Goal: Check status: Check status

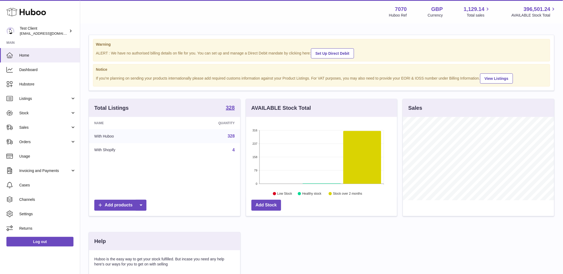
scroll to position [83, 151]
click at [43, 96] on span "Listings" at bounding box center [44, 98] width 51 height 5
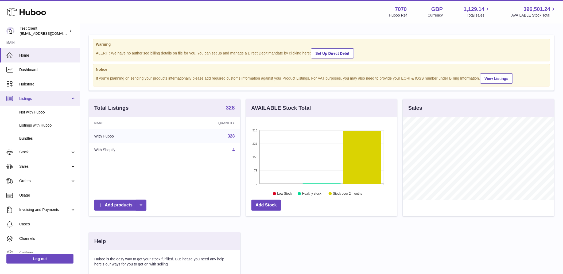
click at [43, 97] on span "Listings" at bounding box center [44, 98] width 51 height 5
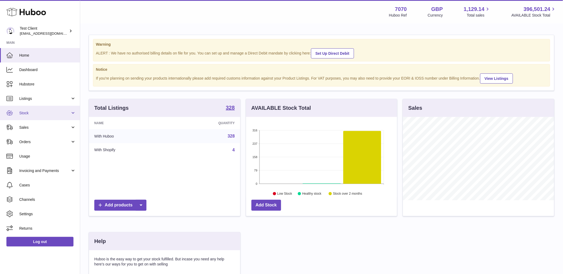
click at [46, 113] on span "Stock" at bounding box center [44, 113] width 51 height 5
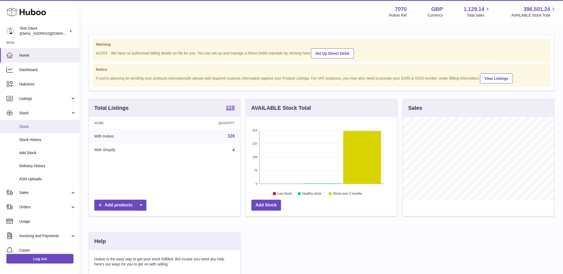
click at [48, 128] on span "Stock" at bounding box center [47, 126] width 57 height 5
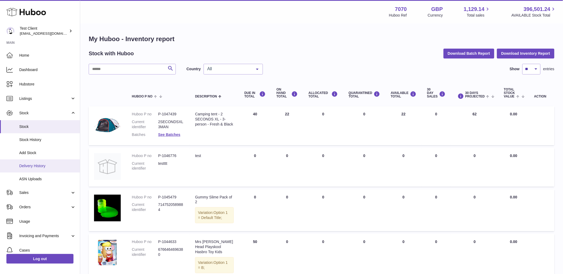
click at [48, 164] on span "Delivery History" at bounding box center [47, 165] width 57 height 5
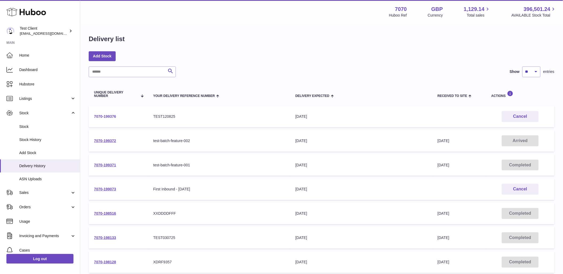
click at [112, 115] on link "7070-199376" at bounding box center [105, 116] width 22 height 4
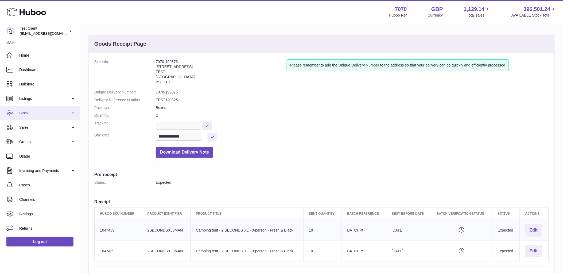
click at [38, 113] on span "Stock" at bounding box center [44, 113] width 51 height 5
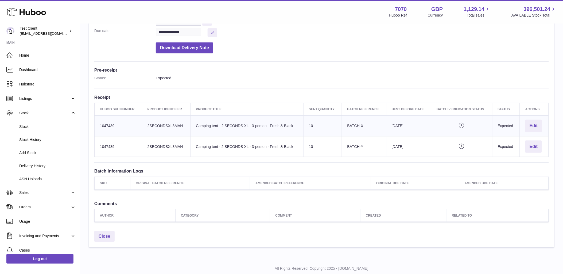
scroll to position [90, 0]
